Goal: Task Accomplishment & Management: Complete application form

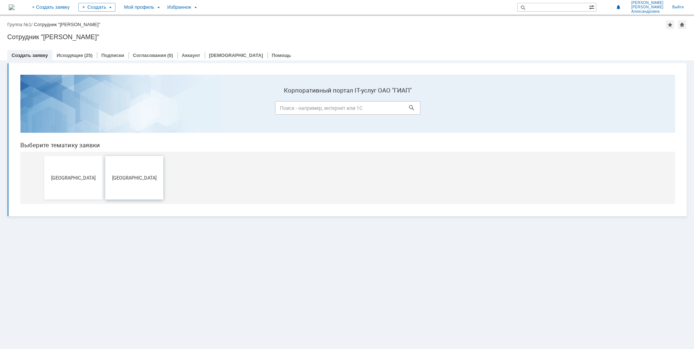
click at [136, 183] on button "[GEOGRAPHIC_DATA]" at bounding box center [134, 178] width 58 height 44
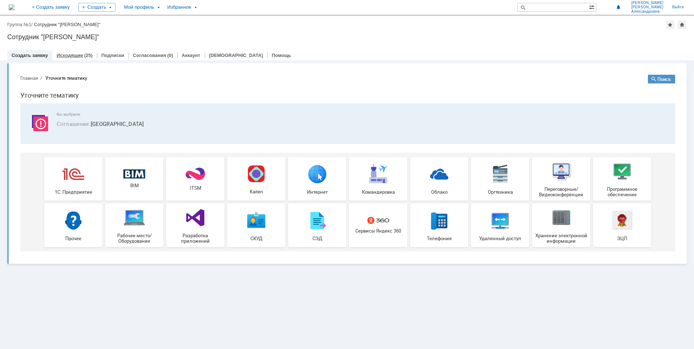
click at [78, 54] on link "Исходящие" at bounding box center [70, 55] width 27 height 5
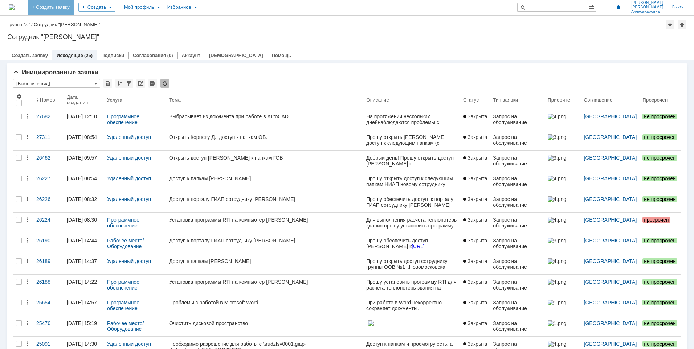
click at [73, 9] on link "+ Создать заявку" at bounding box center [51, 7] width 46 height 15
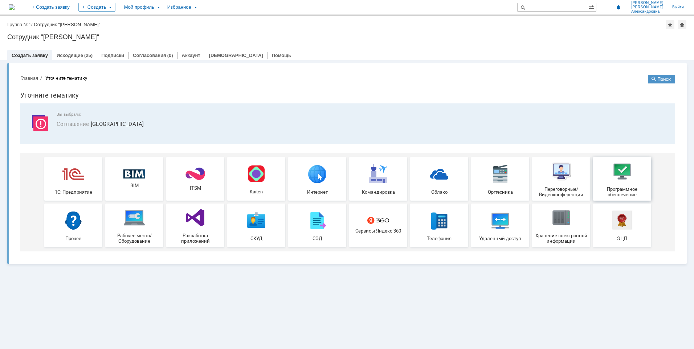
click at [636, 178] on div "Программное обеспечение" at bounding box center [623, 179] width 54 height 37
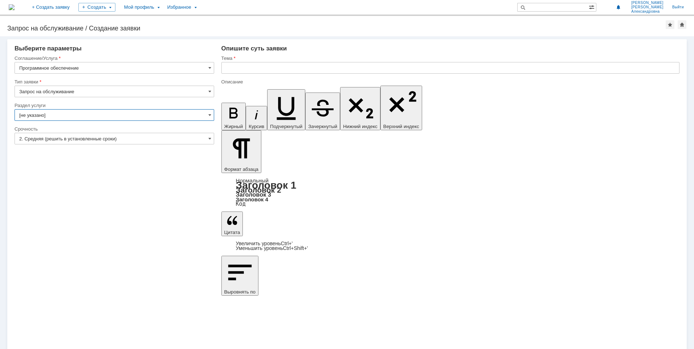
click at [80, 117] on input "[не указано]" at bounding box center [115, 115] width 200 height 12
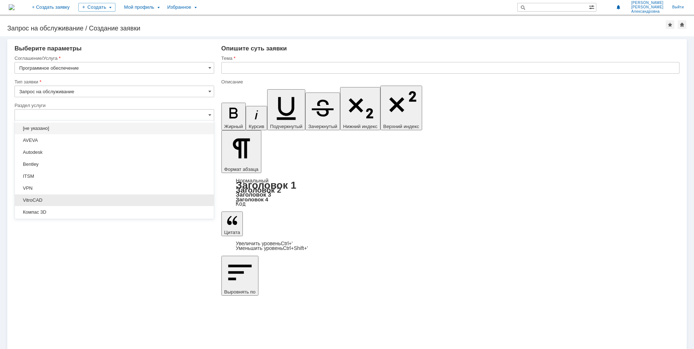
click at [60, 198] on span "VitroCAD" at bounding box center [114, 201] width 190 height 6
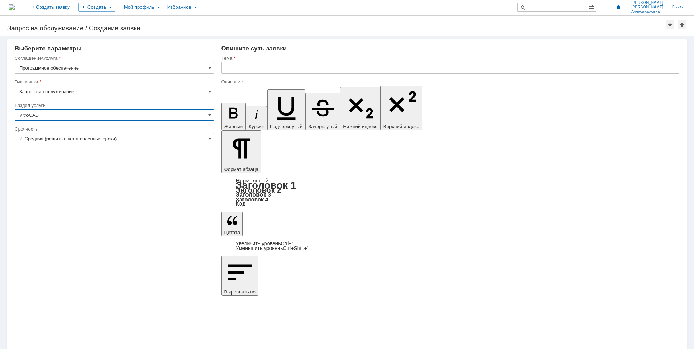
type input "VitroCAD"
click at [139, 137] on input "2. Средняя (решить в установленные сроки)" at bounding box center [115, 139] width 200 height 12
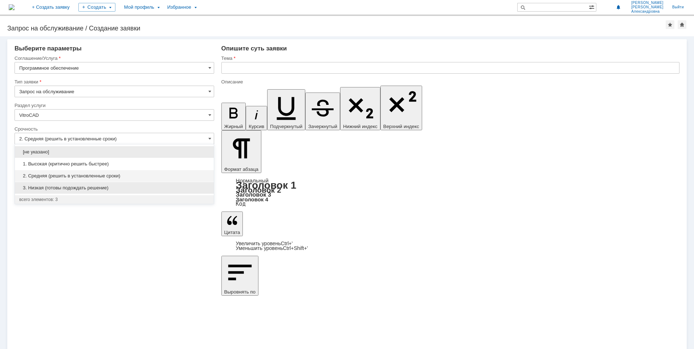
click at [101, 192] on div "3. Низкая (готовы подождать решение)" at bounding box center [114, 188] width 199 height 12
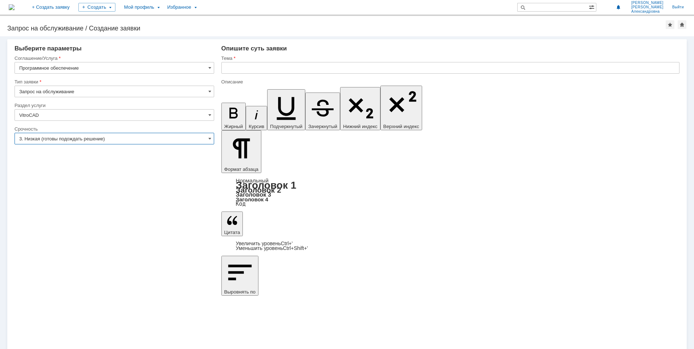
type input "3. Низкая (готовы подождать решение)"
click at [246, 65] on input "text" at bounding box center [451, 68] width 458 height 12
paste input "VitroCAD"
click at [224, 65] on input "VitroCAD" at bounding box center [451, 68] width 458 height 12
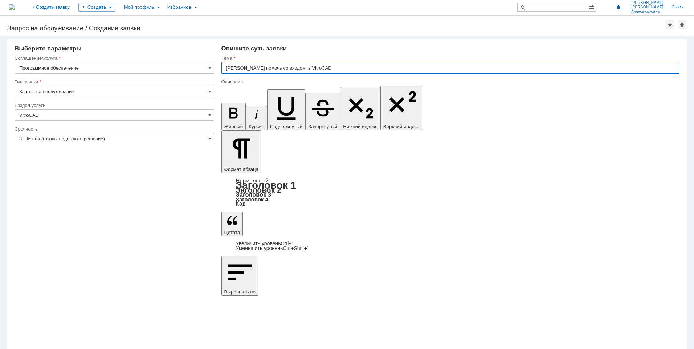
click at [399, 70] on input "[PERSON_NAME] помочь со входом в VitroCAD" at bounding box center [451, 68] width 458 height 12
drag, startPoint x: 327, startPoint y: 69, endPoint x: 216, endPoint y: 66, distance: 110.1
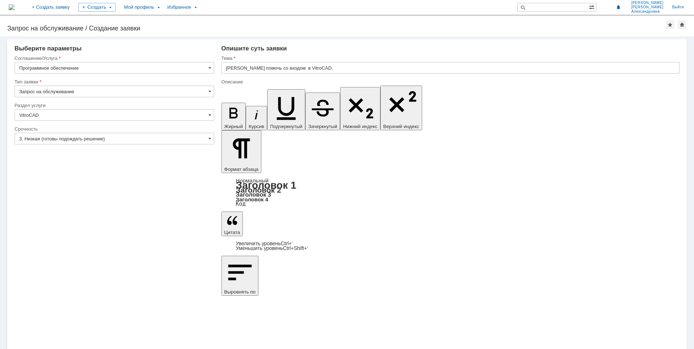
click at [244, 69] on input "[PERSON_NAME] помочь со входом в VitroCAD." at bounding box center [451, 68] width 458 height 12
click at [247, 70] on input "[PERSON_NAME] помочь со входом в VitroCAD." at bounding box center [451, 68] width 458 height 12
drag, startPoint x: 268, startPoint y: 69, endPoint x: 222, endPoint y: 69, distance: 46.5
click at [222, 69] on input "[PERSON_NAME] помочь со входом в VitroCAD." at bounding box center [451, 68] width 458 height 12
click at [242, 68] on input "Входом в [GEOGRAPHIC_DATA]." at bounding box center [451, 68] width 458 height 12
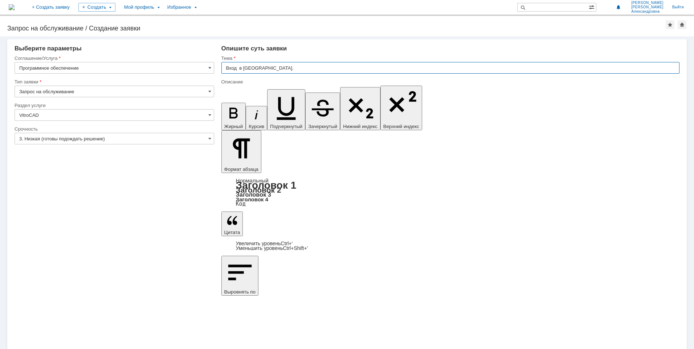
click at [273, 71] on input "Вход в [GEOGRAPHIC_DATA]." at bounding box center [451, 68] width 458 height 12
type input "Вход в [GEOGRAPHIC_DATA]"
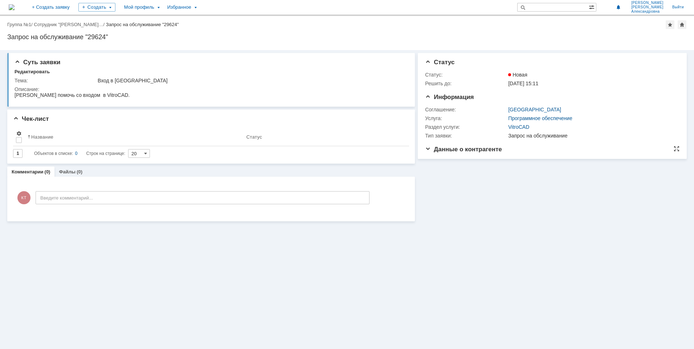
click at [447, 153] on span "Данные о контрагенте" at bounding box center [463, 149] width 77 height 7
